Goal: Transaction & Acquisition: Download file/media

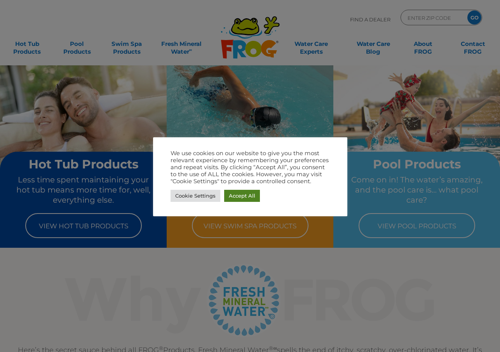
click at [242, 192] on link "Accept All" at bounding box center [242, 196] width 36 height 12
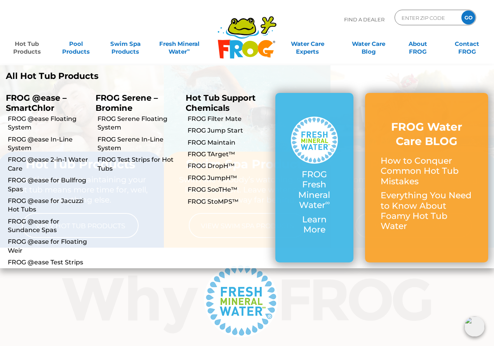
click at [24, 44] on link "Hot Tub Products" at bounding box center [27, 44] width 38 height 16
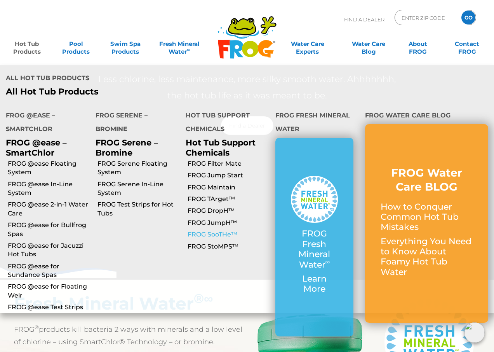
scroll to position [39, 0]
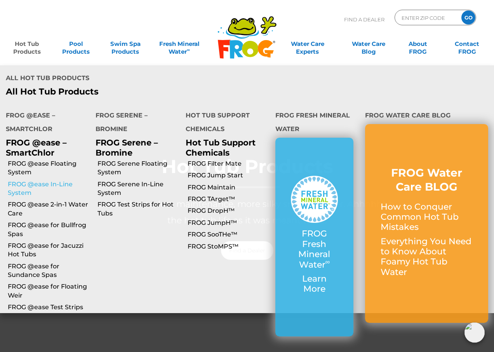
click at [38, 180] on link "FROG @ease In-Line System" at bounding box center [49, 188] width 82 height 17
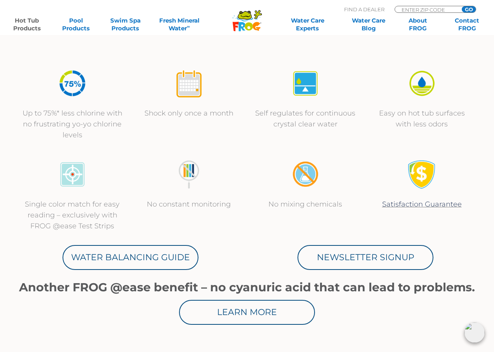
scroll to position [272, 0]
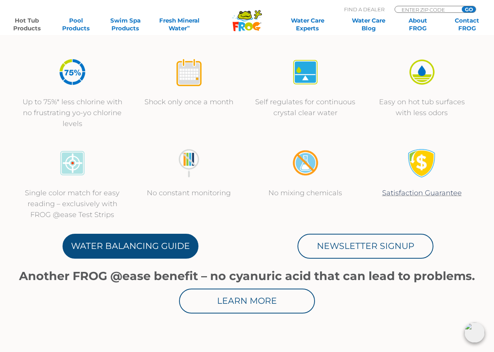
click at [147, 250] on link "Water Balancing Guide" at bounding box center [131, 246] width 136 height 25
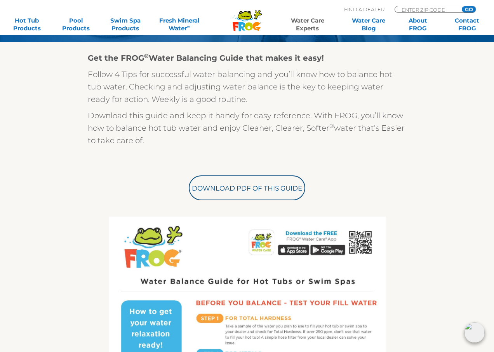
scroll to position [194, 0]
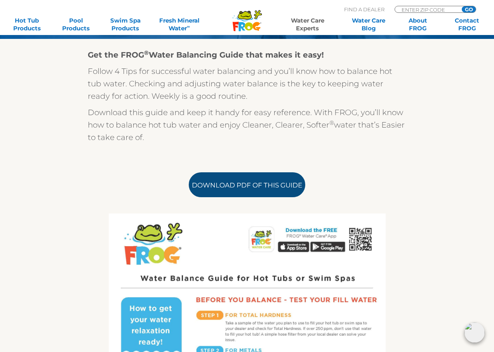
click at [243, 184] on link "Download PDF of this Guide" at bounding box center [247, 184] width 117 height 25
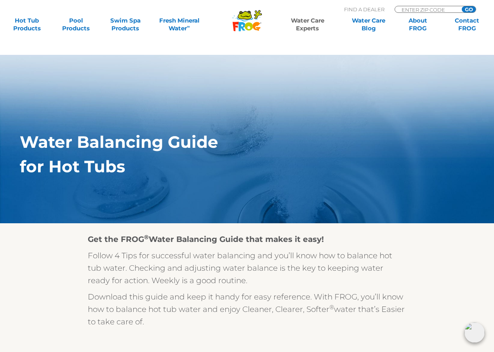
scroll to position [0, 0]
